Goal: Task Accomplishment & Management: Use online tool/utility

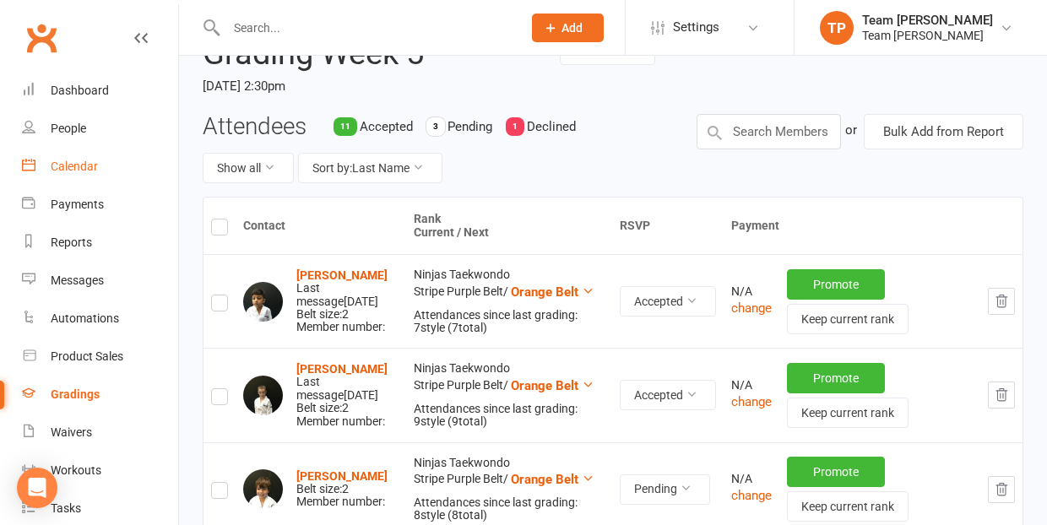
click at [72, 163] on div "Calendar" at bounding box center [74, 167] width 47 height 14
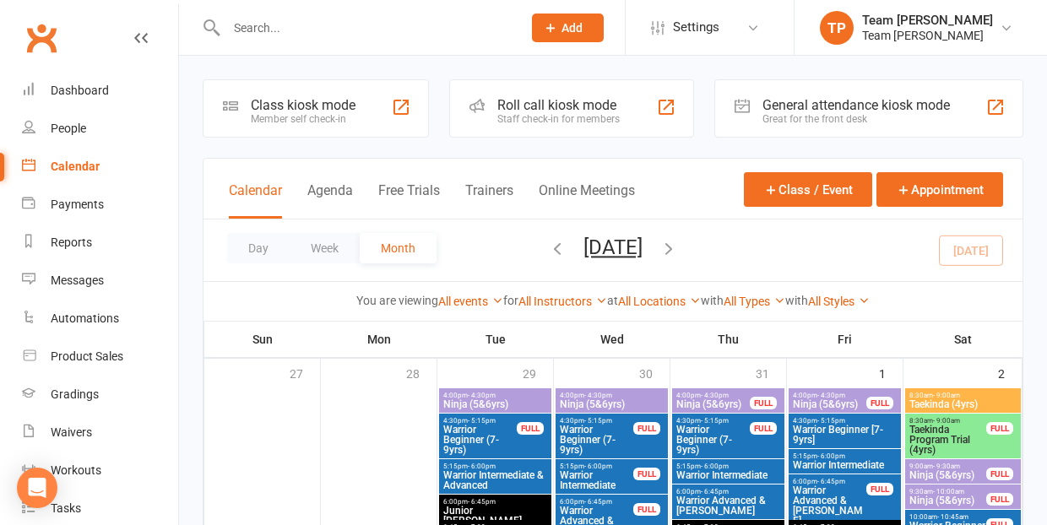
scroll to position [815, 0]
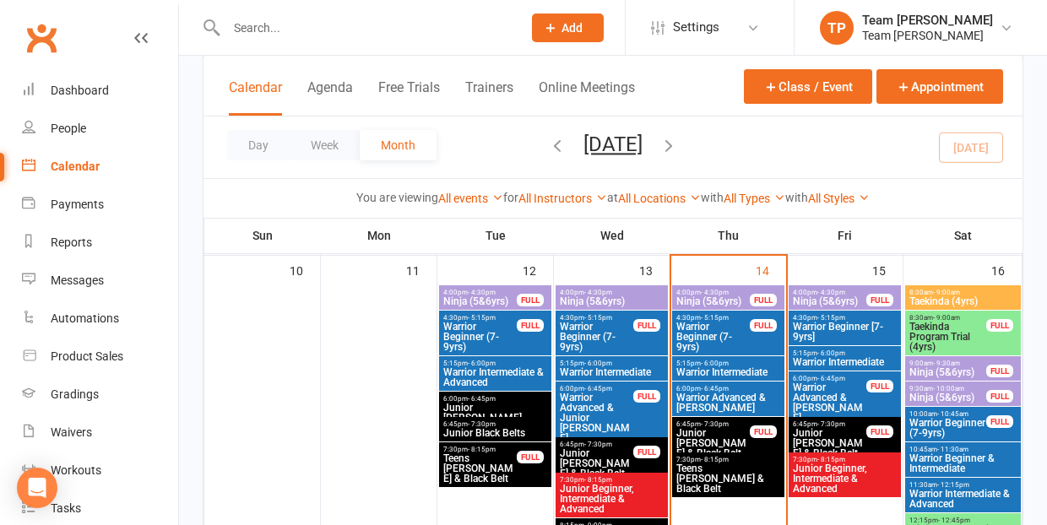
click at [838, 297] on span "Ninja (5&6yrs)" at bounding box center [829, 302] width 75 height 10
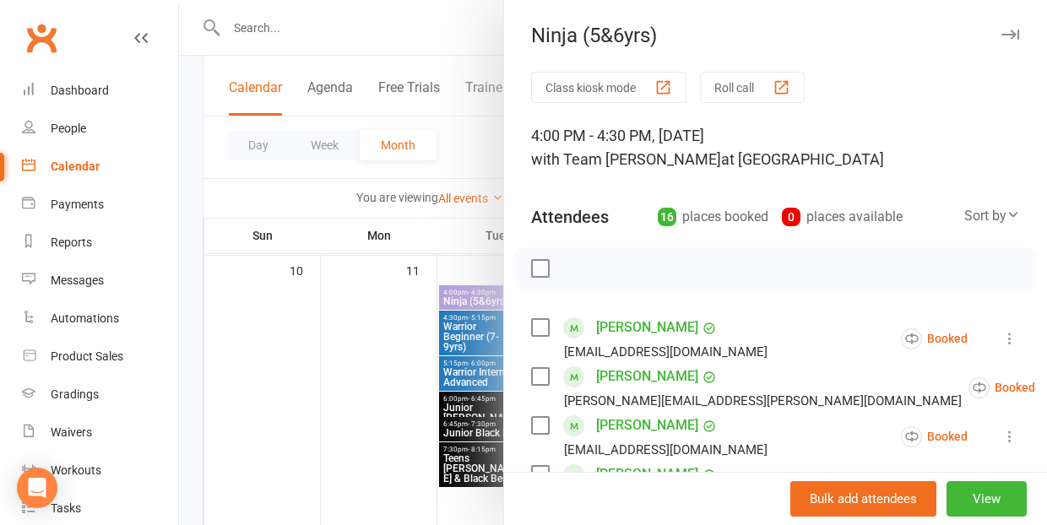
click at [785, 85] on div "button" at bounding box center [782, 88] width 18 height 18
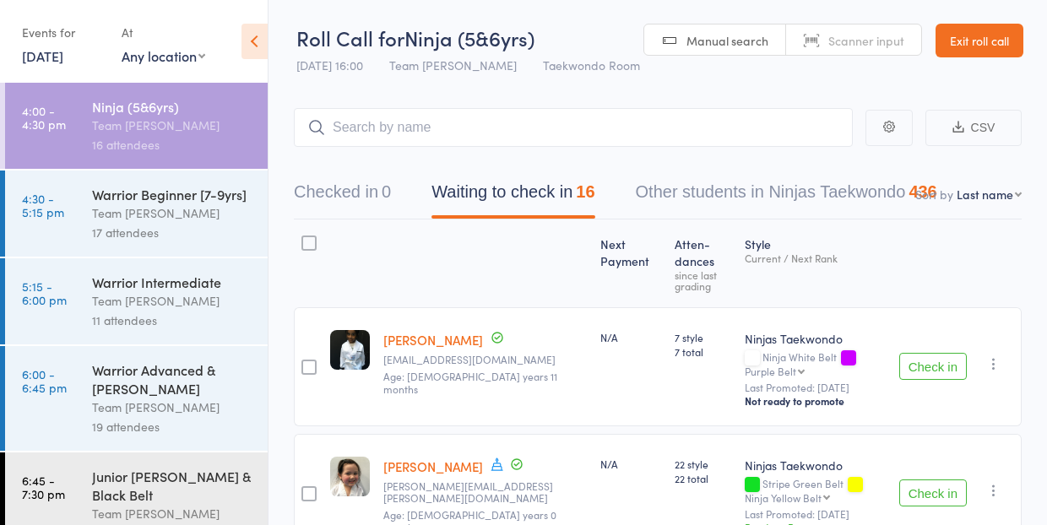
select select "10"
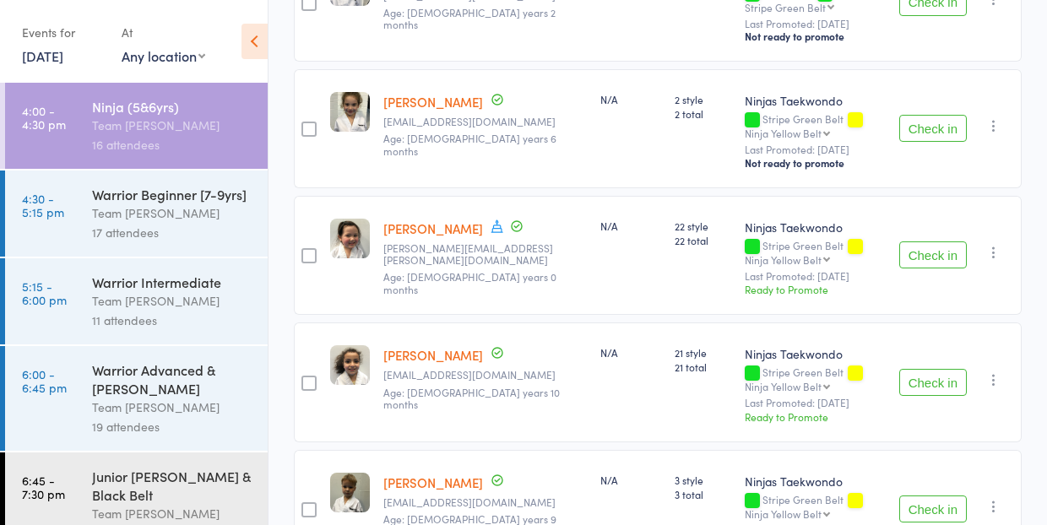
scroll to position [1755, 0]
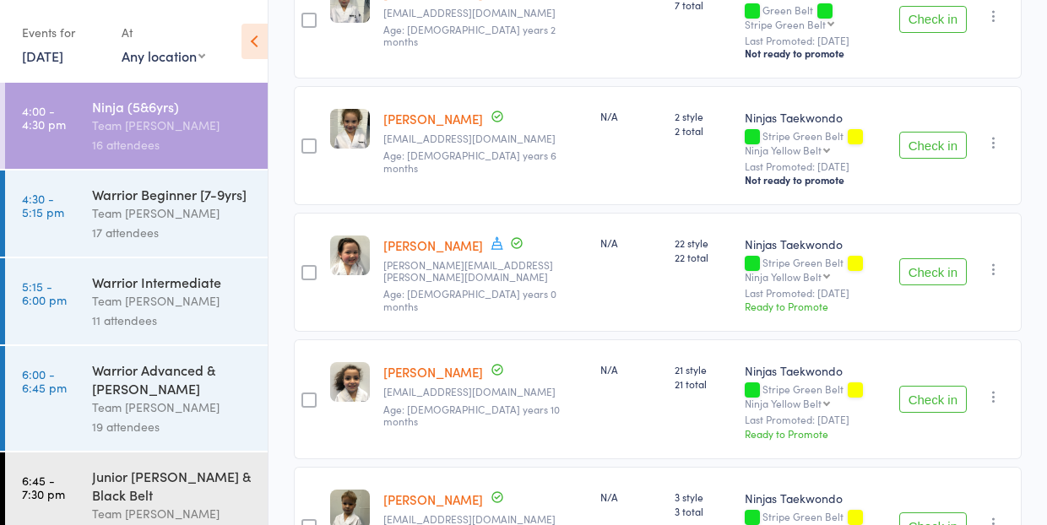
click at [126, 215] on div "Team [PERSON_NAME]" at bounding box center [172, 213] width 161 height 19
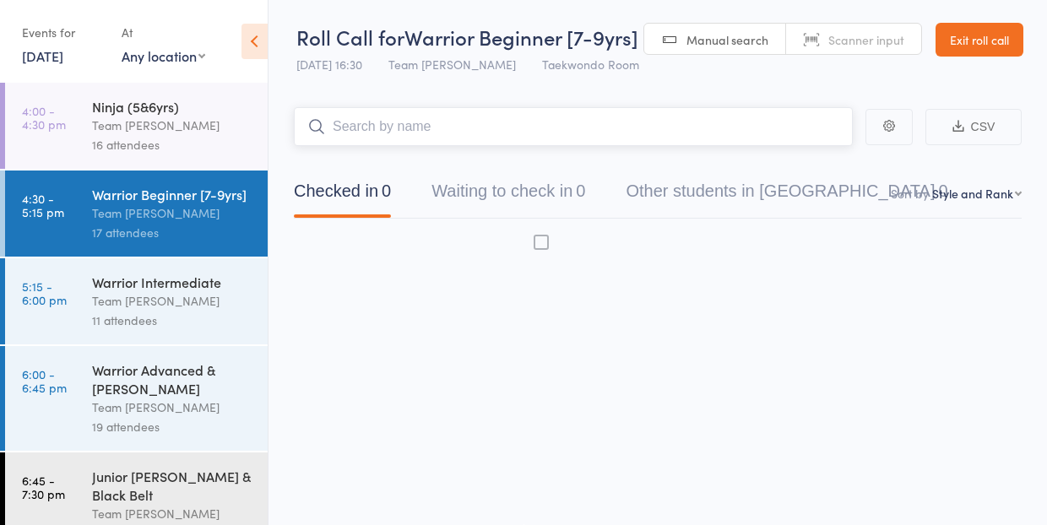
scroll to position [1, 0]
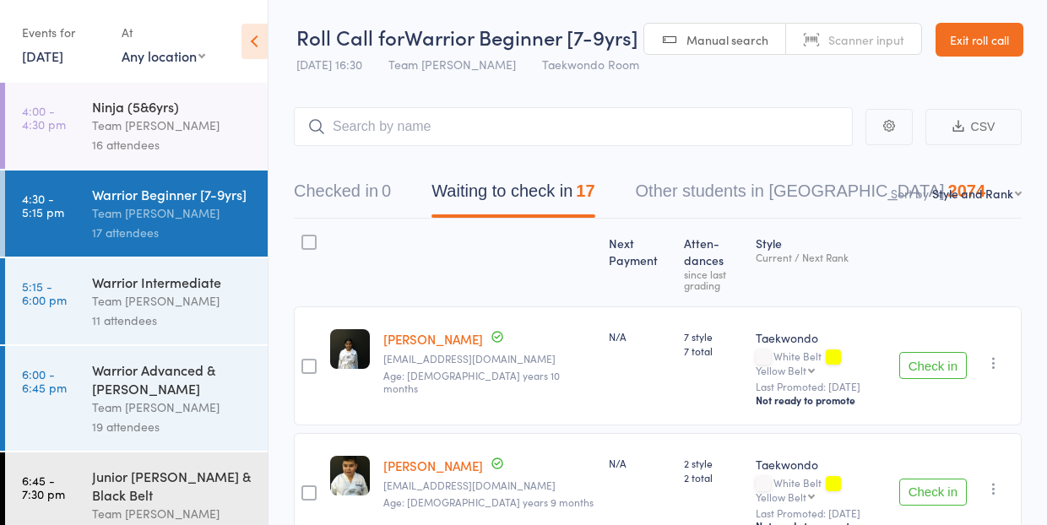
click at [147, 122] on div "Team [PERSON_NAME]" at bounding box center [172, 125] width 161 height 19
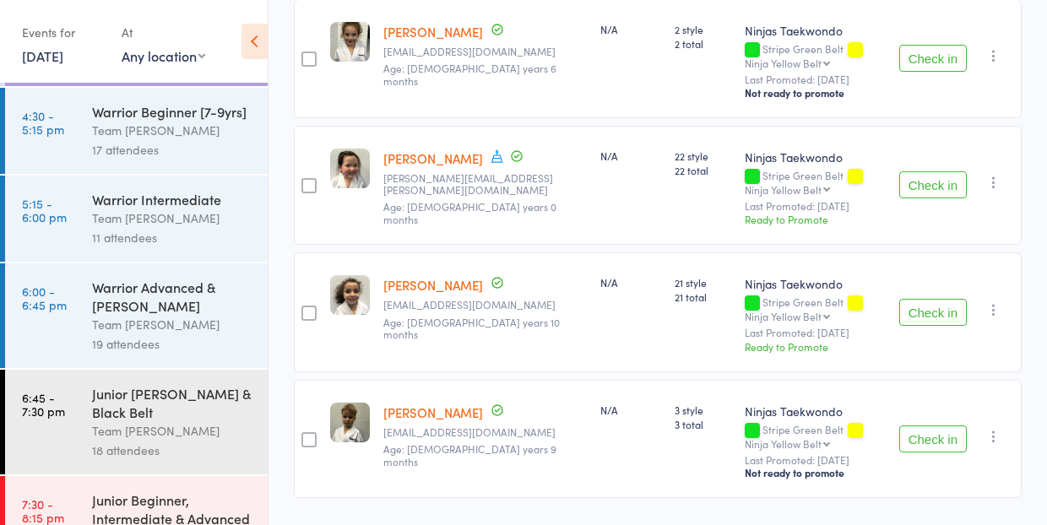
scroll to position [1841, 0]
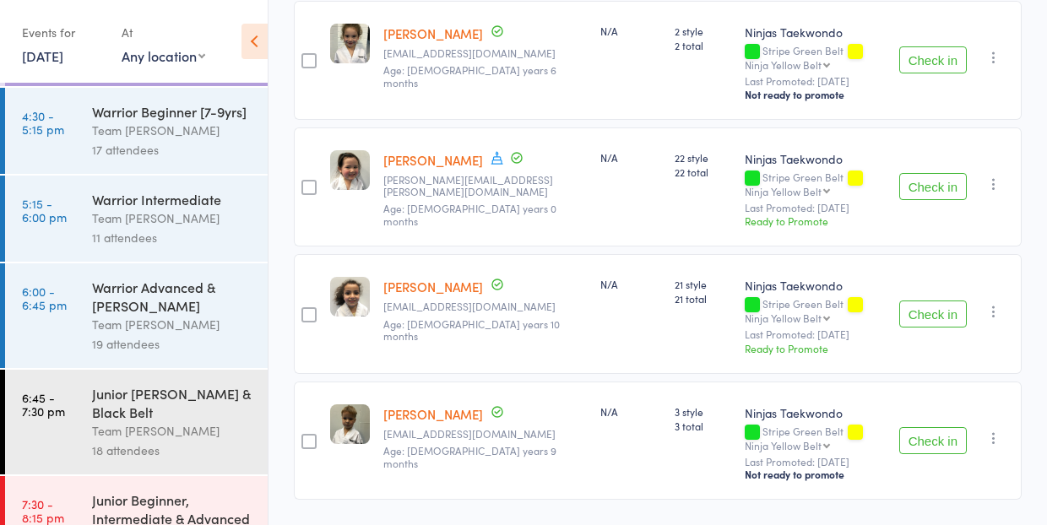
click at [134, 132] on div "Team [PERSON_NAME]" at bounding box center [172, 130] width 161 height 19
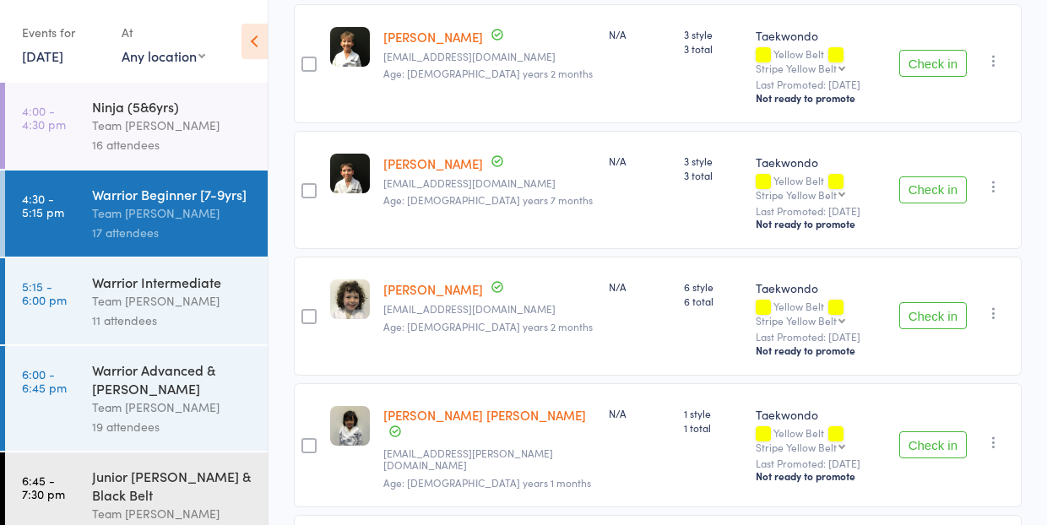
scroll to position [915, 0]
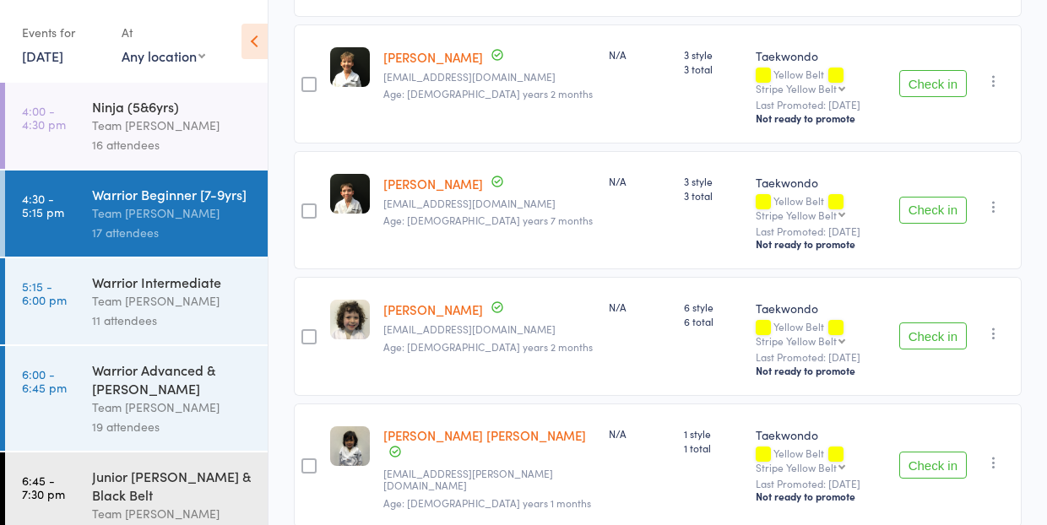
click at [117, 285] on div "Warrior Intermediate" at bounding box center [172, 282] width 161 height 19
